Goal: Information Seeking & Learning: Learn about a topic

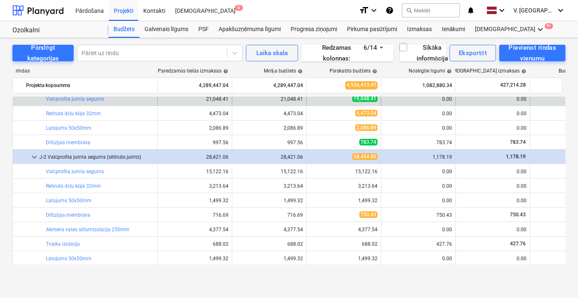
scroll to position [75, 0]
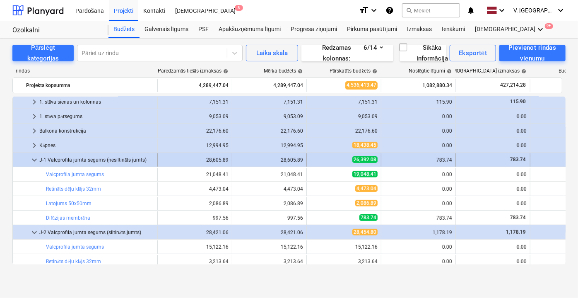
click at [34, 158] on span "keyboard_arrow_down" at bounding box center [34, 160] width 10 height 10
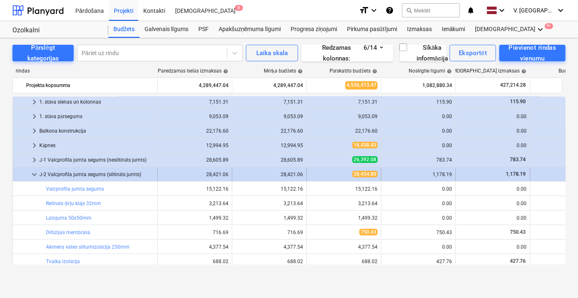
click at [35, 172] on span "keyboard_arrow_down" at bounding box center [34, 174] width 10 height 10
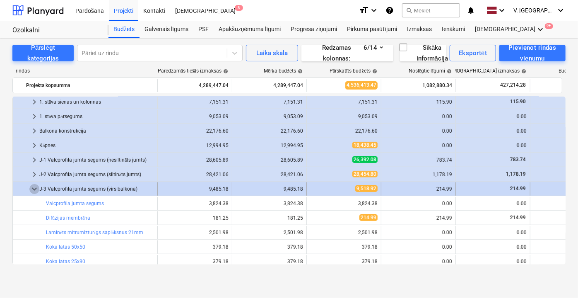
click at [33, 188] on span "keyboard_arrow_down" at bounding box center [34, 189] width 10 height 10
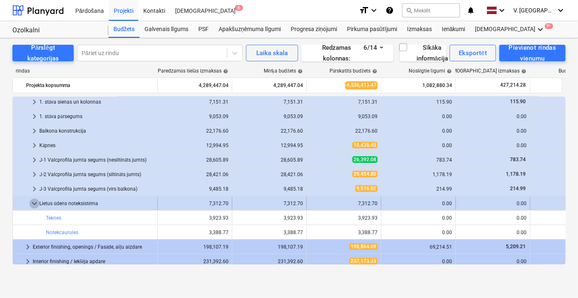
click at [34, 200] on span "keyboard_arrow_down" at bounding box center [34, 203] width 10 height 10
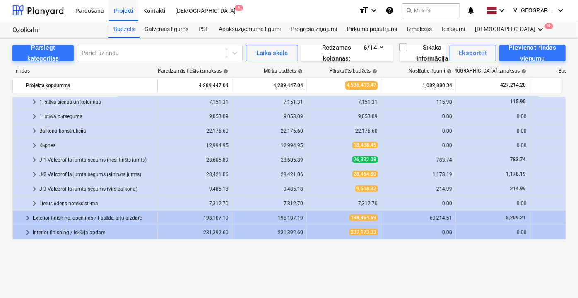
scroll to position [0, 0]
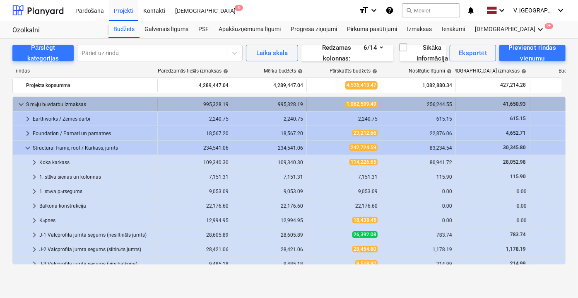
click at [22, 102] on span "keyboard_arrow_down" at bounding box center [21, 104] width 10 height 10
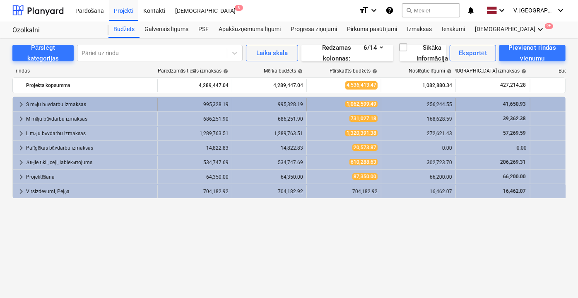
click at [21, 98] on div "keyboard_arrow_right" at bounding box center [21, 104] width 10 height 13
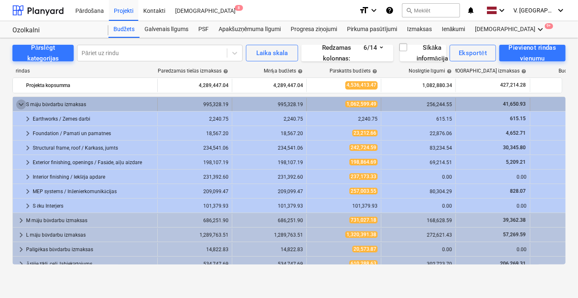
click at [17, 101] on span "keyboard_arrow_down" at bounding box center [21, 104] width 10 height 10
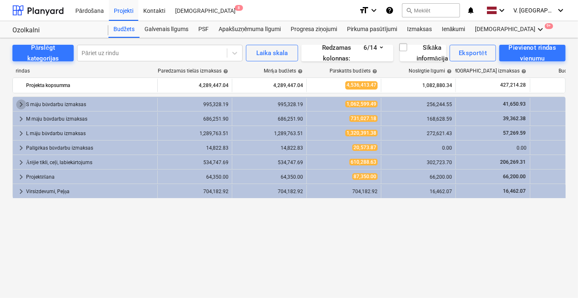
click at [17, 101] on span "keyboard_arrow_right" at bounding box center [21, 104] width 10 height 10
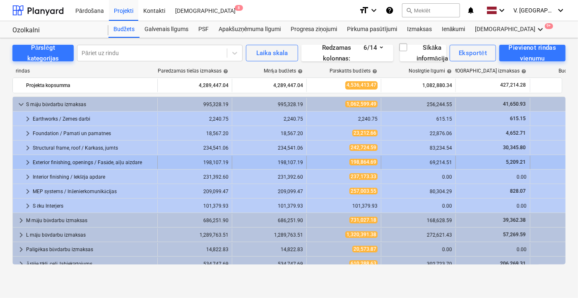
click at [29, 160] on span "keyboard_arrow_right" at bounding box center [28, 162] width 10 height 10
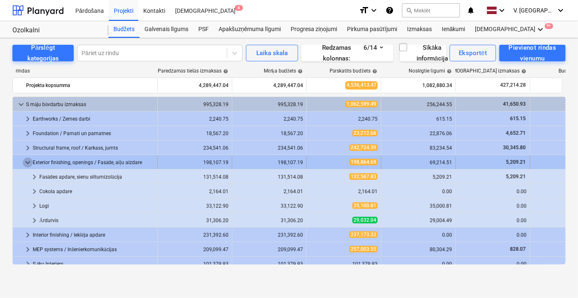
click at [27, 160] on span "keyboard_arrow_down" at bounding box center [28, 162] width 10 height 10
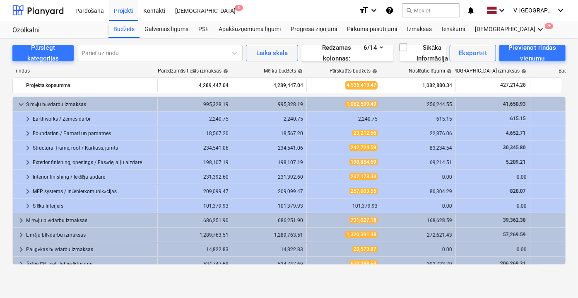
click at [27, 160] on span "keyboard_arrow_right" at bounding box center [28, 162] width 10 height 10
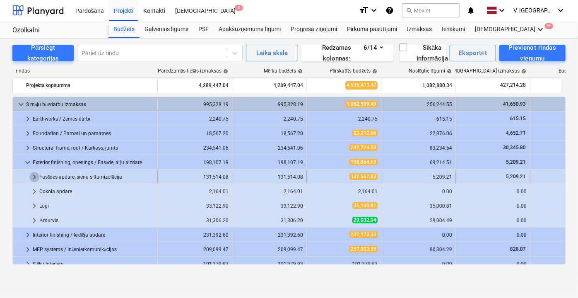
click at [35, 174] on span "keyboard_arrow_right" at bounding box center [34, 177] width 10 height 10
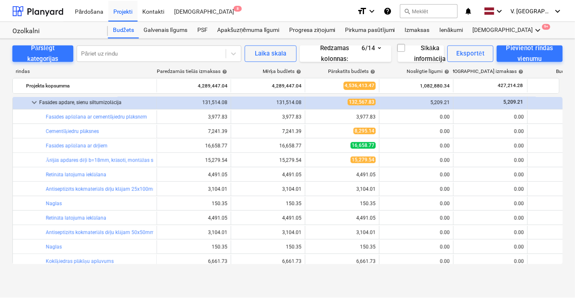
scroll to position [37, 0]
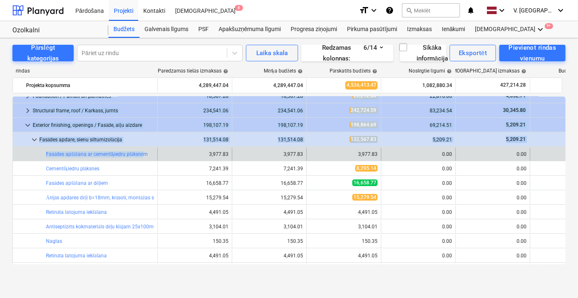
click at [28, 148] on div at bounding box center [26, 153] width 20 height 13
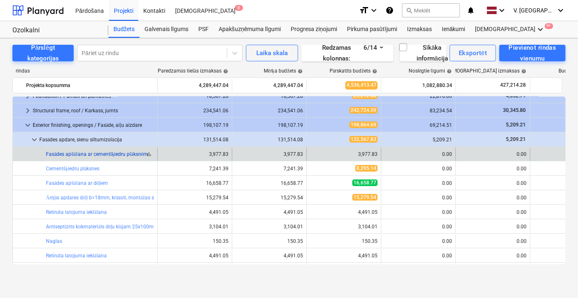
click at [148, 153] on link "Fasādes apšūšana ar cementšķiedru plāksnēm" at bounding box center [97, 154] width 102 height 6
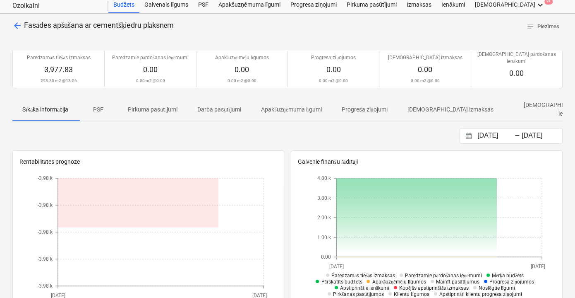
scroll to position [37, 0]
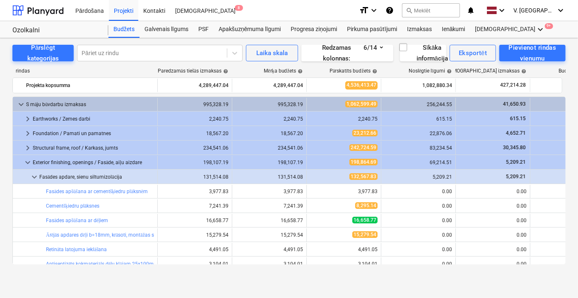
scroll to position [37, 0]
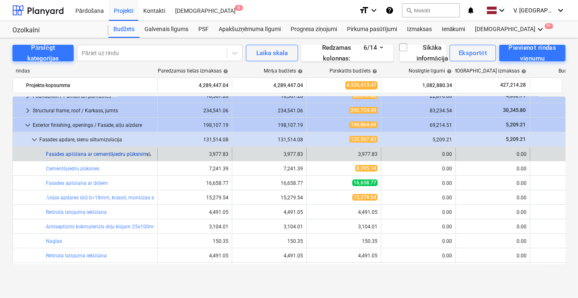
drag, startPoint x: 43, startPoint y: 153, endPoint x: 147, endPoint y: 152, distance: 104.3
click at [147, 152] on div "bar_chart Fasādes apšūšana ar cementšķiedru plāksnēm" at bounding box center [85, 153] width 145 height 13
copy div "bar_chart Fasādes apšūšana ar cementšķiedru plāksnēm"
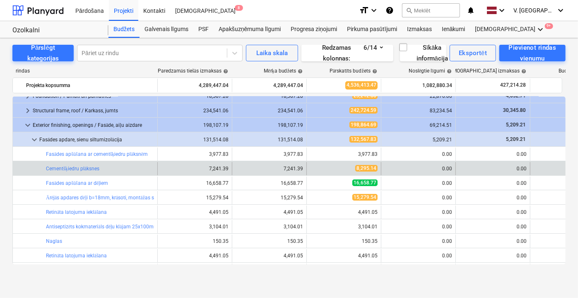
drag, startPoint x: 41, startPoint y: 166, endPoint x: 23, endPoint y: 166, distance: 17.8
drag, startPoint x: 38, startPoint y: 167, endPoint x: 99, endPoint y: 167, distance: 61.3
click at [99, 167] on div "bar_chart Cementšķiedru plāksnes" at bounding box center [85, 168] width 145 height 13
copy div "bar_chart Cementšķiedru plāksnes"
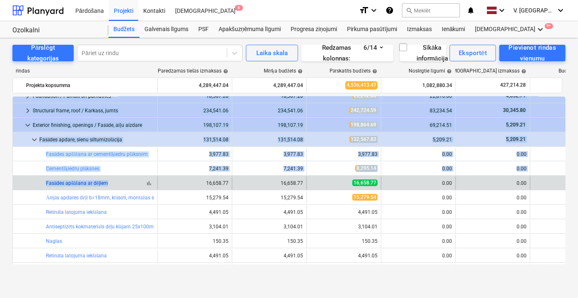
drag, startPoint x: 41, startPoint y: 183, endPoint x: 105, endPoint y: 184, distance: 63.3
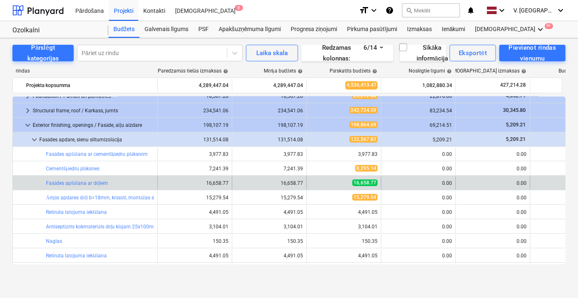
click at [118, 185] on div "bar_chart Fasādes apšūšana ar dēļiem" at bounding box center [100, 182] width 108 height 13
drag, startPoint x: 42, startPoint y: 183, endPoint x: 108, endPoint y: 182, distance: 66.2
click at [108, 182] on div "bar_chart Fasādes apšūšana ar dēļiem" at bounding box center [85, 182] width 145 height 13
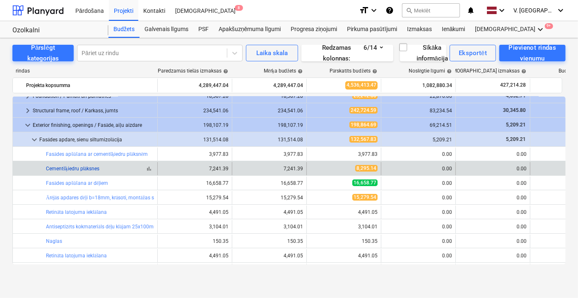
copy div "bar_chart Fasādes apšūšana ar dēļiem"
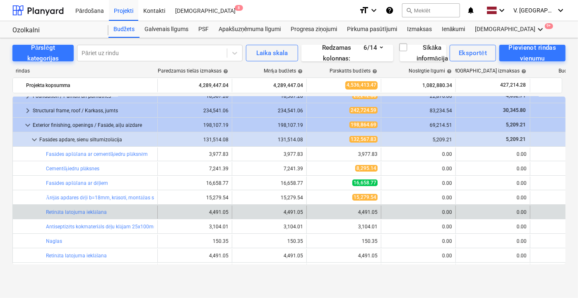
scroll to position [75, 0]
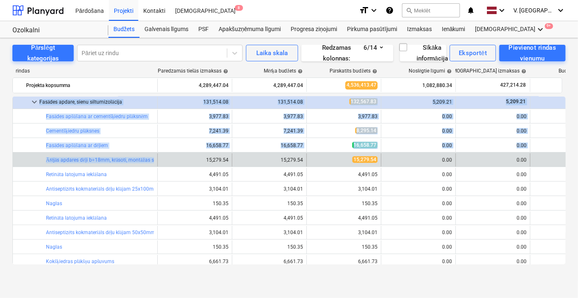
click at [33, 159] on div at bounding box center [26, 159] width 20 height 13
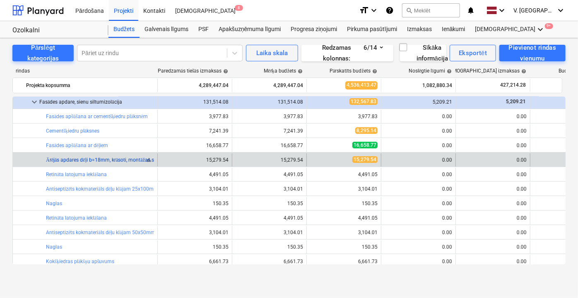
drag, startPoint x: 41, startPoint y: 159, endPoint x: 153, endPoint y: 158, distance: 112.6
click at [153, 158] on div "bar_chart Ārējās apdares dēļi b=18mm, krāsoti, montāžas skrūves, palīgmateriāli" at bounding box center [85, 159] width 145 height 13
copy div "bar_chart Ārējās apdares dēļi b=18mm, krāsoti, montāžas s"
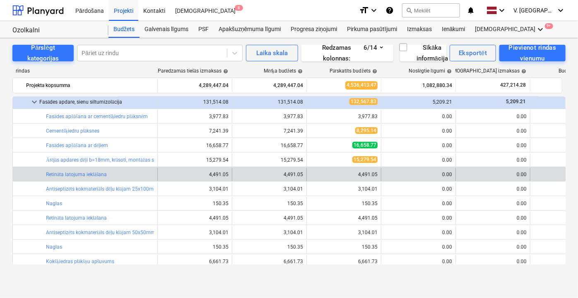
drag, startPoint x: 40, startPoint y: 173, endPoint x: 34, endPoint y: 173, distance: 5.8
drag, startPoint x: 117, startPoint y: 174, endPoint x: 43, endPoint y: 174, distance: 74.5
click at [43, 174] on div "bar_chart Retināta latojuma ieklāšana" at bounding box center [85, 174] width 145 height 13
copy div "bar_chart Retināta latojuma ieklāšana"
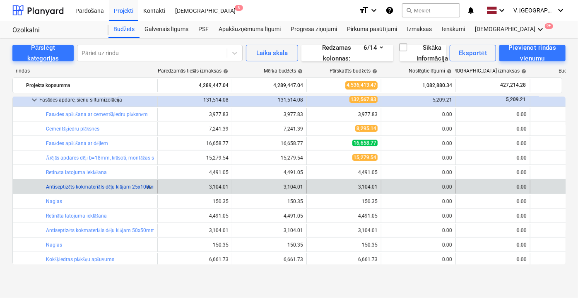
scroll to position [113, 0]
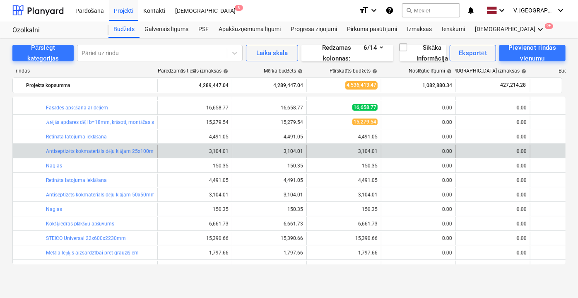
drag, startPoint x: 44, startPoint y: 150, endPoint x: 29, endPoint y: 152, distance: 14.5
drag, startPoint x: 45, startPoint y: 149, endPoint x: 158, endPoint y: 149, distance: 113.0
click at [158, 149] on div "bar_chart Antiseptizēts kokmateriāls dēļu klājam 25x100mm 3,104.01 3,104.01 edi…" at bounding box center [319, 150] width 613 height 13
copy div "bar_chart Antiseptizēts kokmateriāls dēļu klājam 25x100mm"
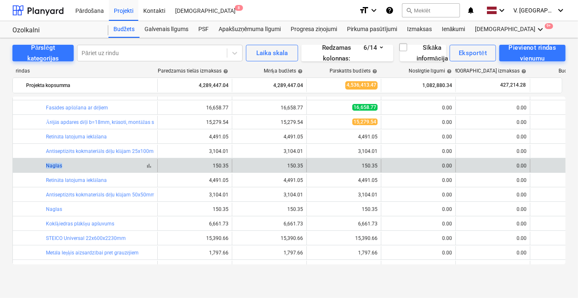
click at [60, 163] on div "bar_chart Naglas" at bounding box center [85, 165] width 145 height 13
click at [68, 164] on div "bar_chart Naglas" at bounding box center [100, 166] width 108 height 6
drag, startPoint x: 67, startPoint y: 164, endPoint x: 47, endPoint y: 164, distance: 20.3
click at [47, 164] on div "bar_chart Naglas" at bounding box center [100, 166] width 108 height 6
copy link "Naglas"
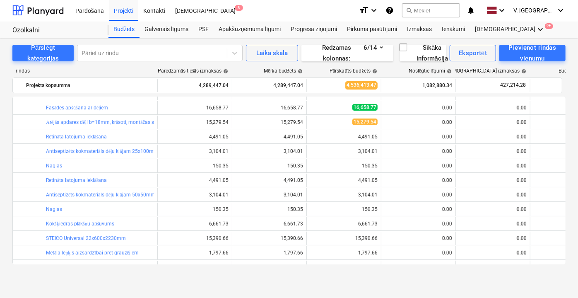
drag, startPoint x: 113, startPoint y: 182, endPoint x: 84, endPoint y: 180, distance: 29.8
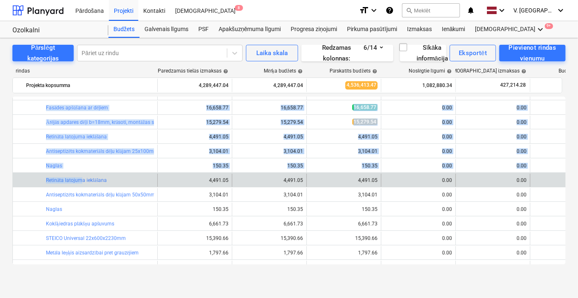
click at [33, 179] on div at bounding box center [26, 179] width 20 height 13
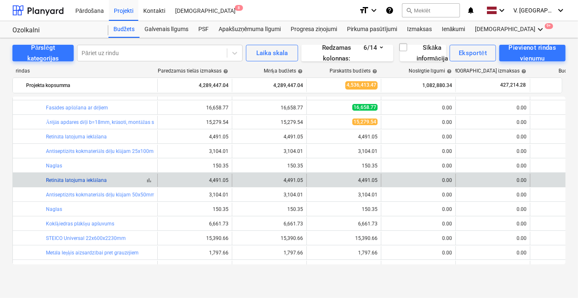
drag, startPoint x: 36, startPoint y: 177, endPoint x: 106, endPoint y: 178, distance: 70.4
click at [106, 178] on div "bar_chart Retināta latojuma ieklāšana" at bounding box center [85, 179] width 145 height 13
copy div "bar_chart Retināta latojuma ieklāšana"
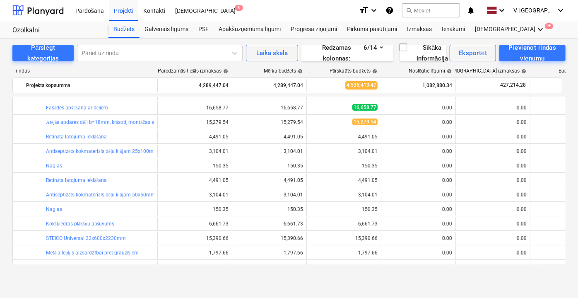
scroll to position [150, 0]
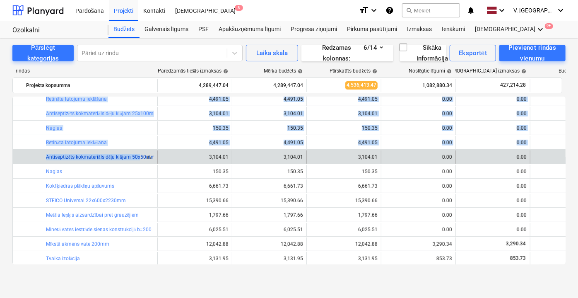
drag, startPoint x: 37, startPoint y: 157, endPoint x: 138, endPoint y: 159, distance: 100.6
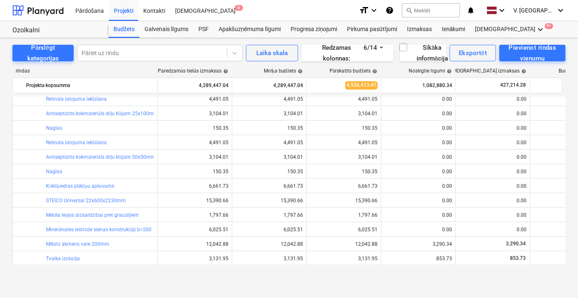
click at [20, 155] on div at bounding box center [26, 156] width 20 height 13
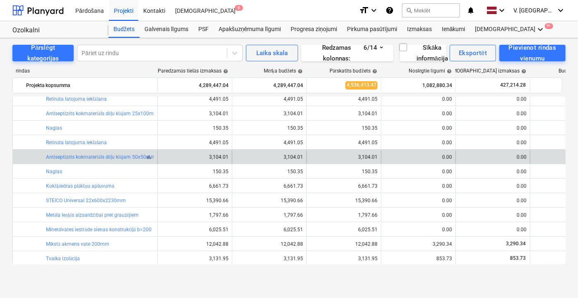
drag, startPoint x: 42, startPoint y: 156, endPoint x: 154, endPoint y: 155, distance: 111.4
click at [154, 155] on div "bar_chart Antiseptizēts kokmateriāls dēļu klājam 50x50mm" at bounding box center [85, 156] width 145 height 13
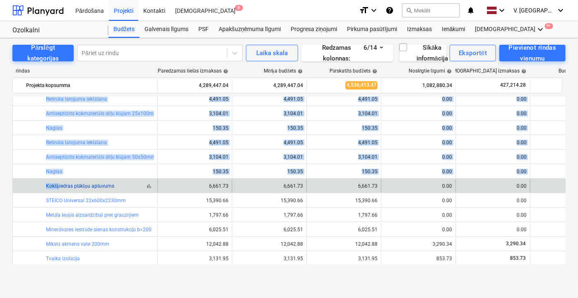
drag, startPoint x: 126, startPoint y: 186, endPoint x: 51, endPoint y: 187, distance: 75.3
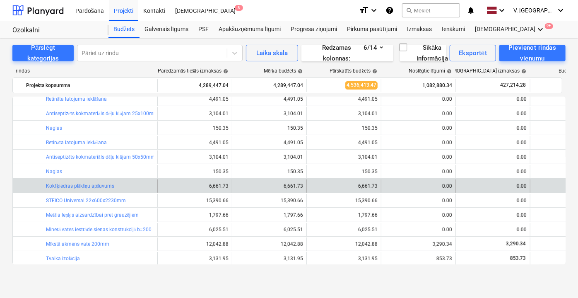
click at [35, 185] on div at bounding box center [26, 185] width 20 height 13
drag, startPoint x: 43, startPoint y: 185, endPoint x: 117, endPoint y: 185, distance: 74.1
click at [117, 185] on div "bar_chart Kokšķiedras plākšņu apšuvums" at bounding box center [85, 185] width 145 height 13
